Goal: Book appointment/travel/reservation

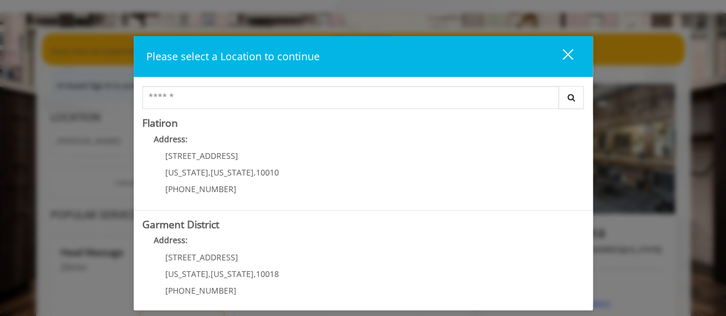
scroll to position [316, 0]
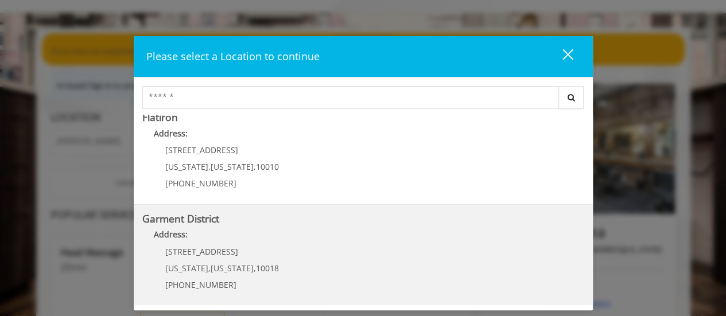
click at [486, 237] on District "Address:" at bounding box center [363, 237] width 442 height 18
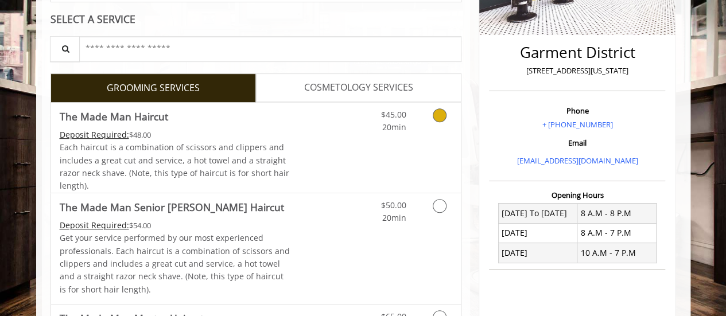
click at [430, 151] on div "$45.00 20min" at bounding box center [409, 148] width 103 height 90
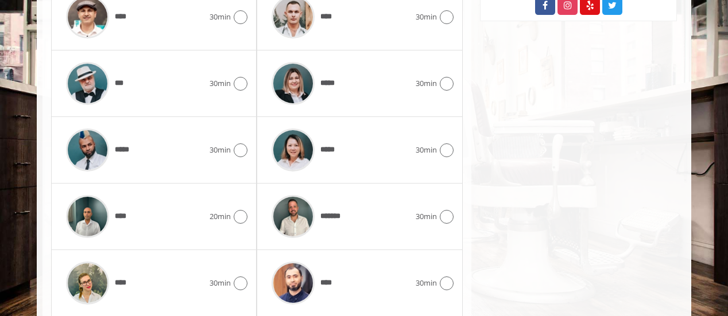
scroll to position [696, 0]
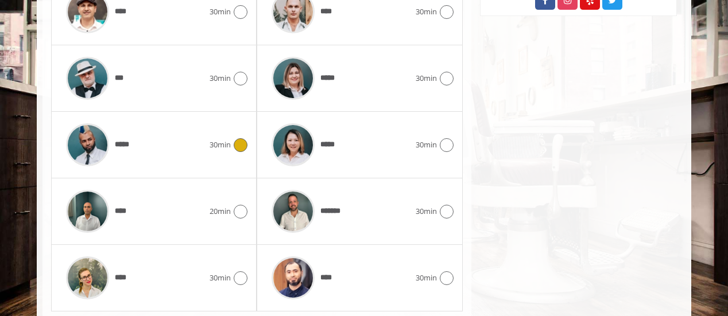
click at [212, 130] on div "***** 30min" at bounding box center [153, 145] width 187 height 55
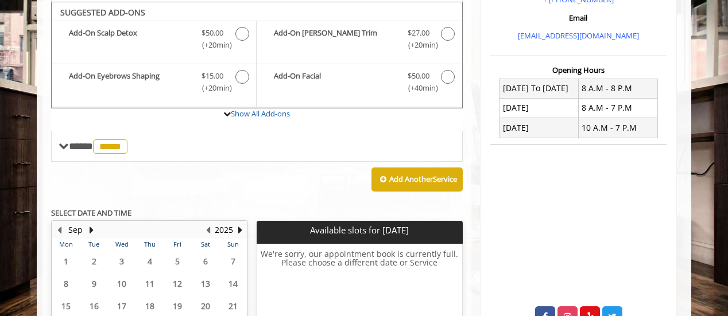
scroll to position [515, 0]
